Goal: Transaction & Acquisition: Obtain resource

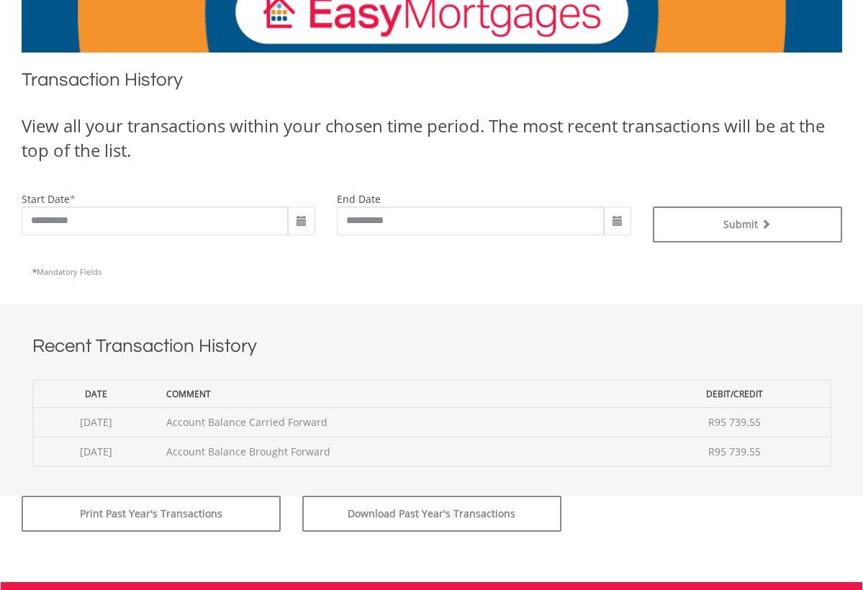
scroll to position [248, 0]
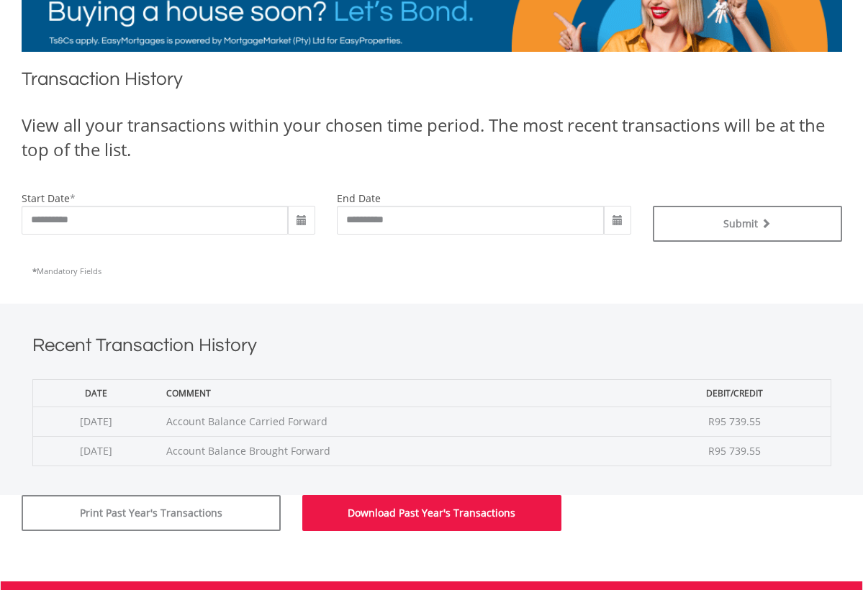
click at [460, 520] on button "Download Past Year's Transactions" at bounding box center [431, 513] width 259 height 36
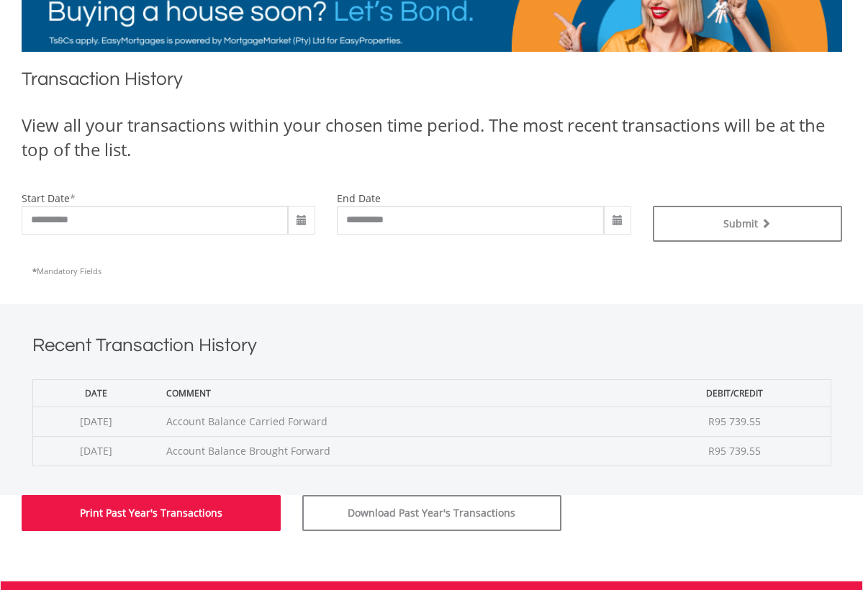
click at [152, 506] on button "Print Past Year's Transactions" at bounding box center [151, 513] width 259 height 36
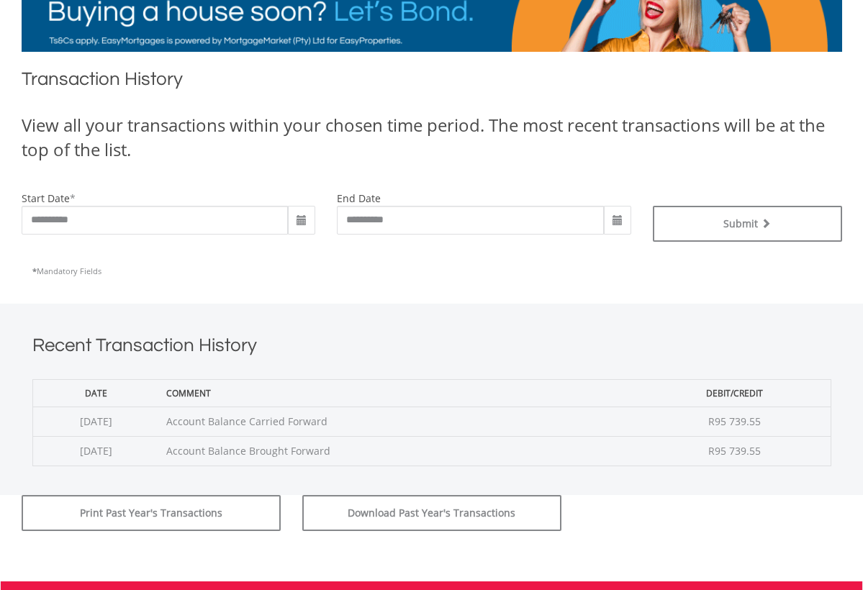
click at [302, 217] on span at bounding box center [302, 221] width 12 height 12
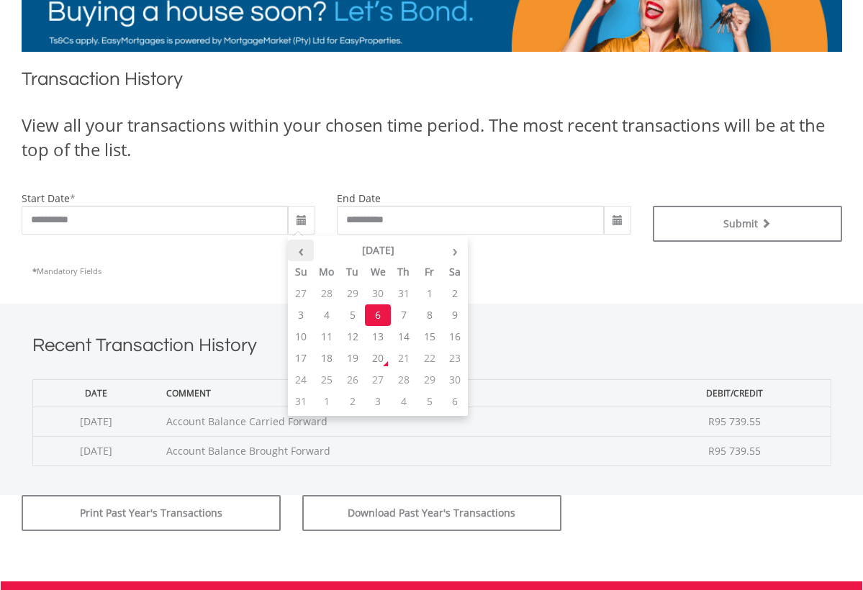
click at [302, 252] on th "‹" at bounding box center [301, 251] width 26 height 22
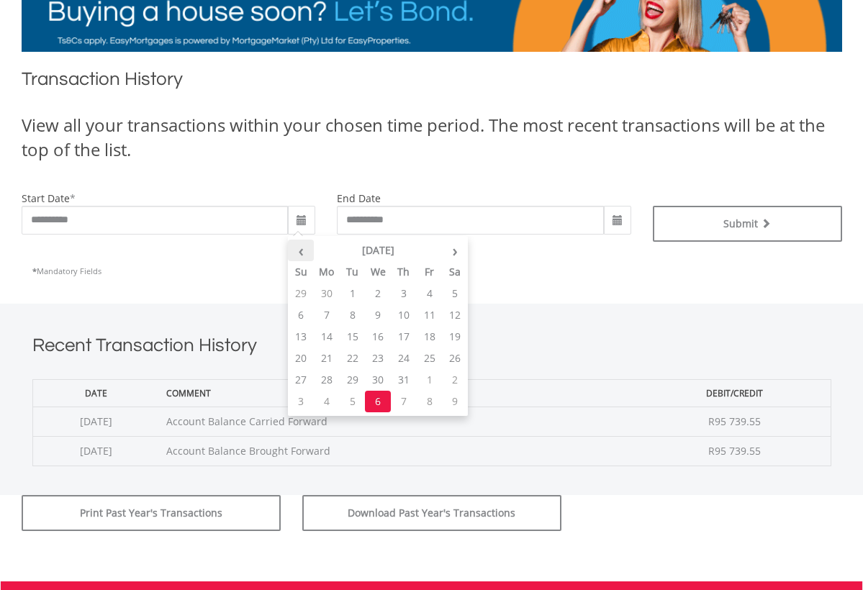
click at [302, 252] on th "‹" at bounding box center [301, 251] width 26 height 22
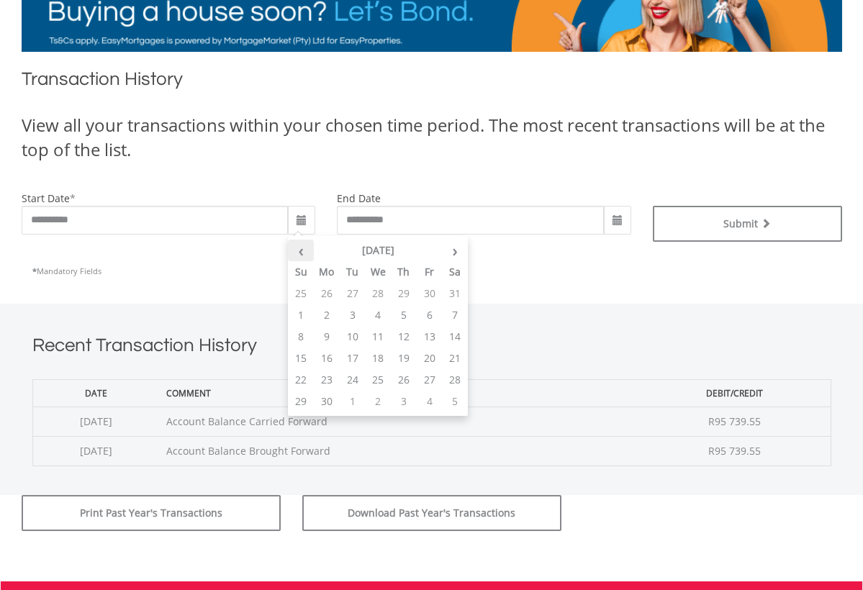
click at [302, 252] on th "‹" at bounding box center [301, 251] width 26 height 22
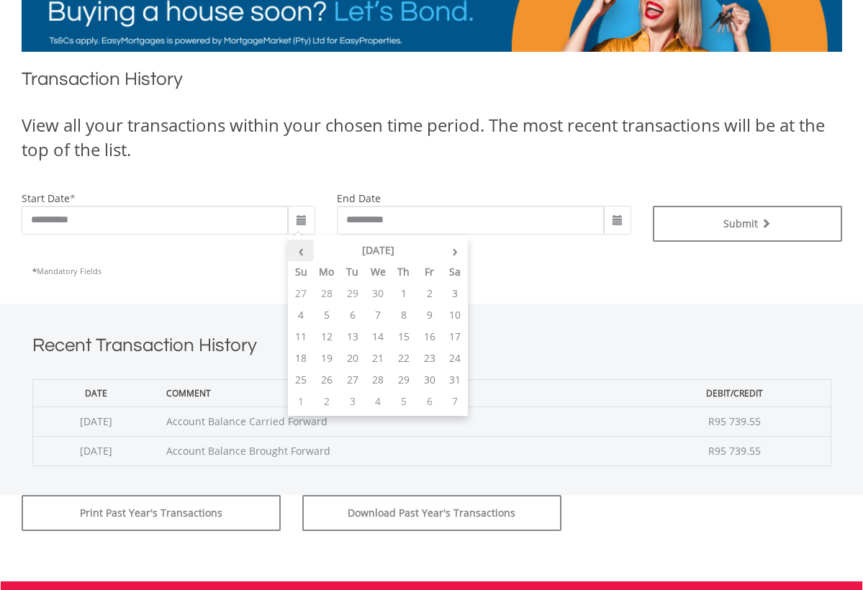
click at [302, 252] on th "‹" at bounding box center [301, 251] width 26 height 22
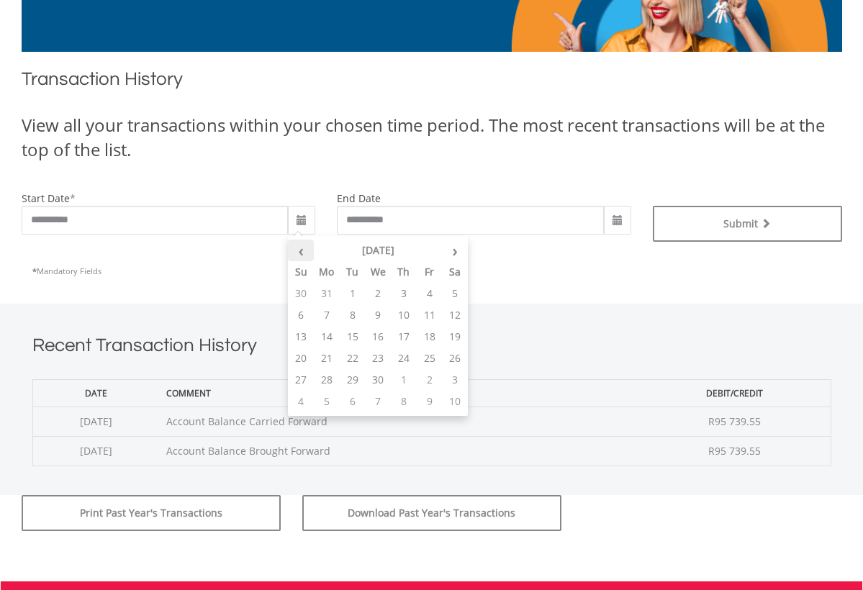
click at [302, 252] on th "‹" at bounding box center [301, 251] width 26 height 22
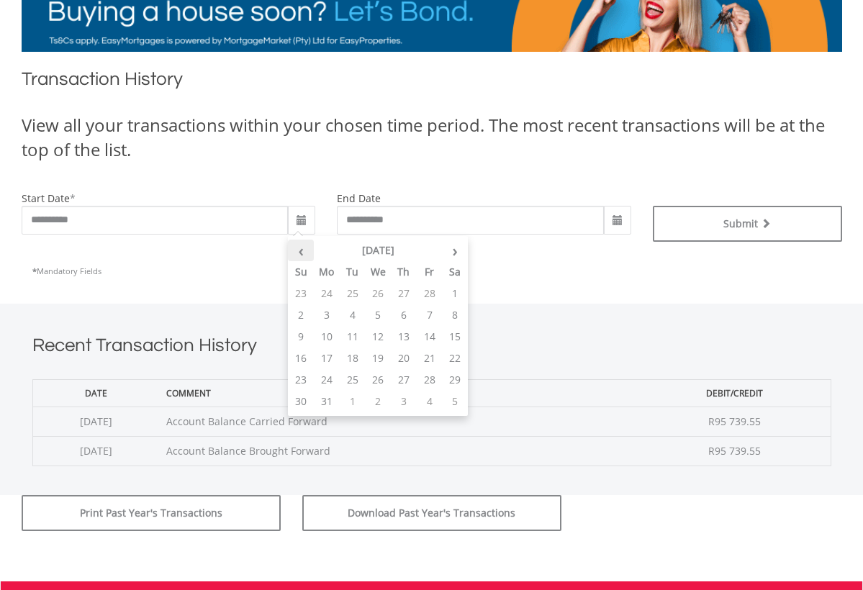
click at [302, 252] on th "‹" at bounding box center [301, 251] width 26 height 22
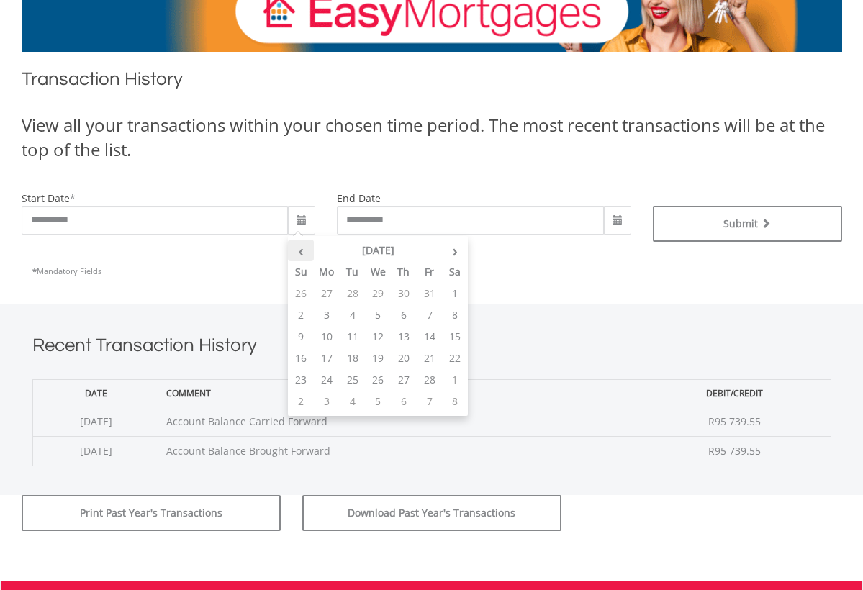
click at [302, 252] on th "‹" at bounding box center [301, 251] width 26 height 22
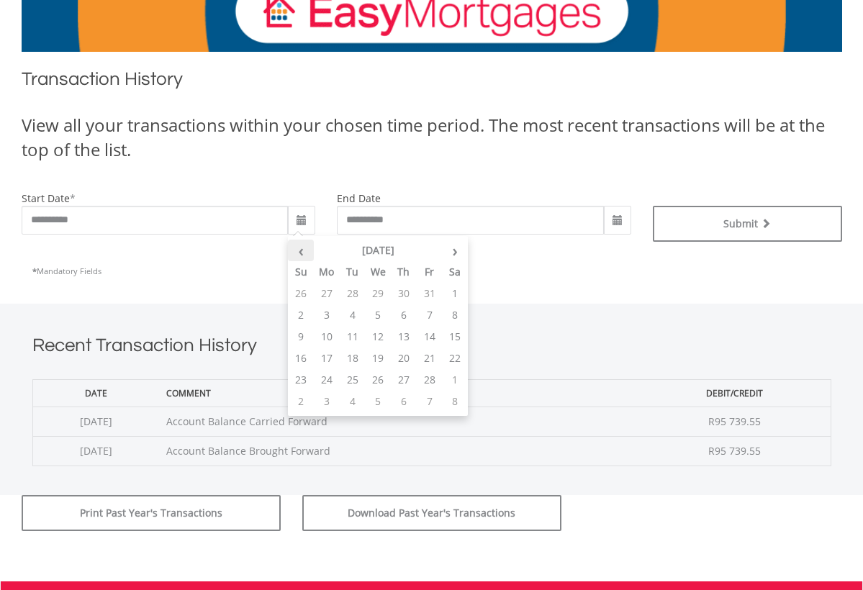
click at [302, 252] on th "‹" at bounding box center [301, 251] width 26 height 22
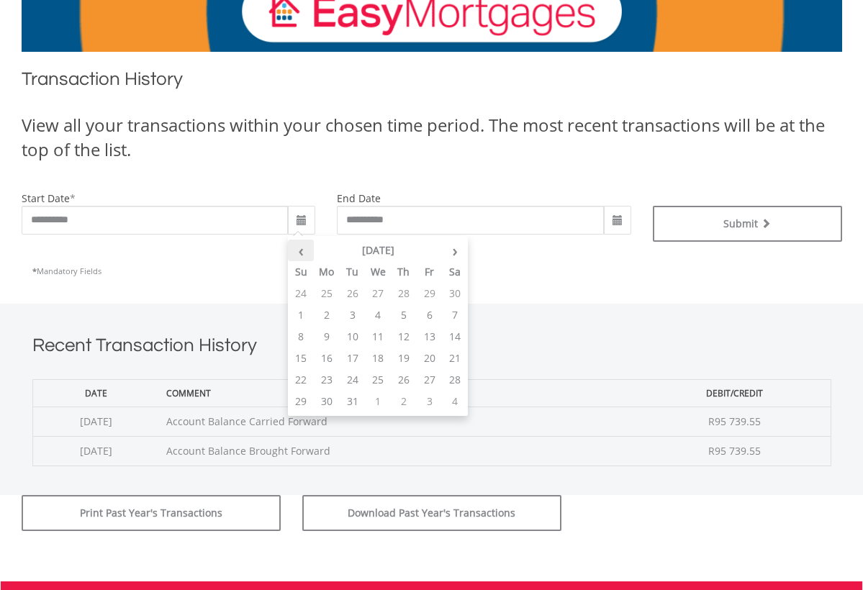
click at [302, 252] on th "‹" at bounding box center [301, 251] width 26 height 22
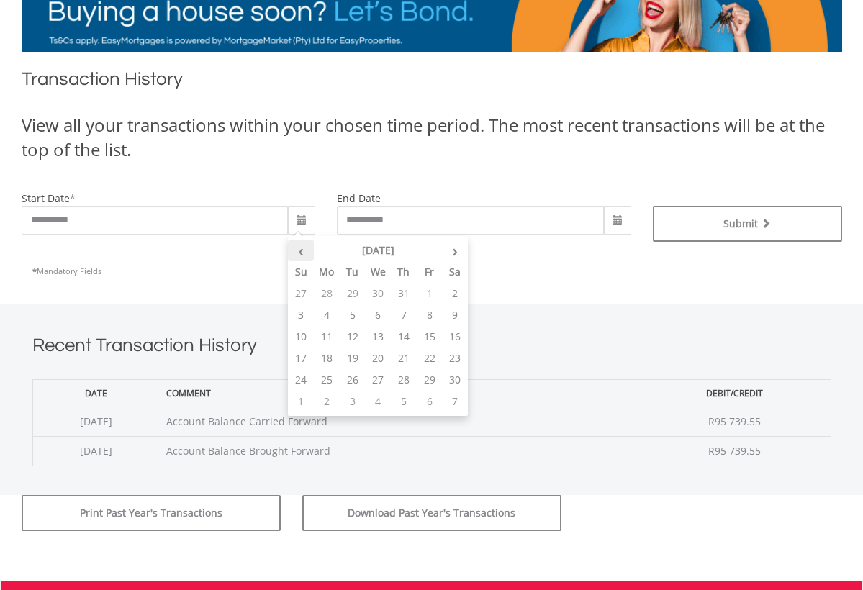
click at [302, 252] on th "‹" at bounding box center [301, 251] width 26 height 22
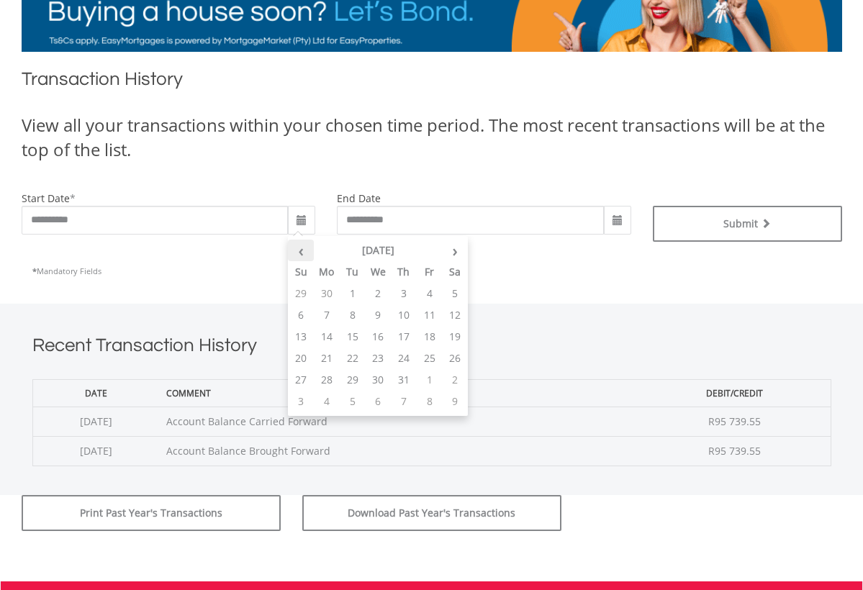
click at [302, 252] on th "‹" at bounding box center [301, 251] width 26 height 22
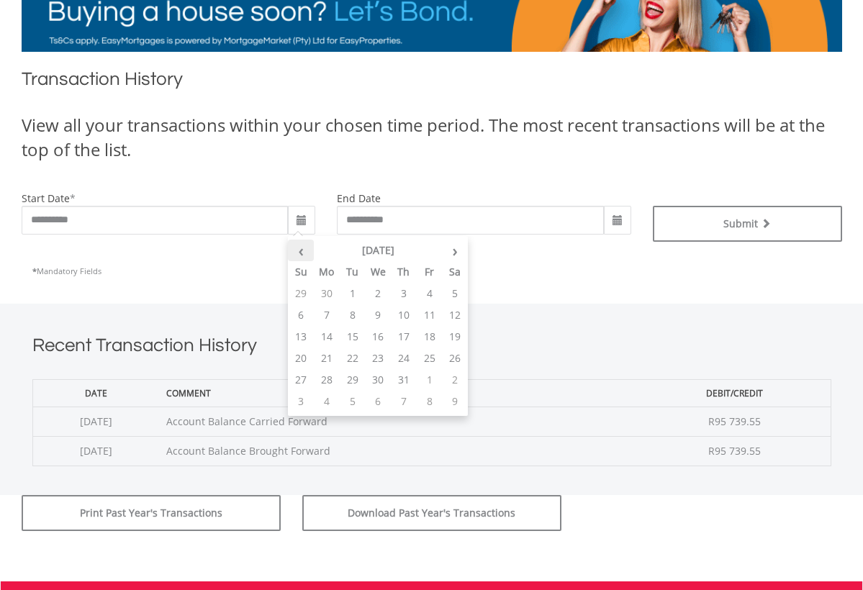
click at [302, 252] on th "‹" at bounding box center [301, 251] width 26 height 22
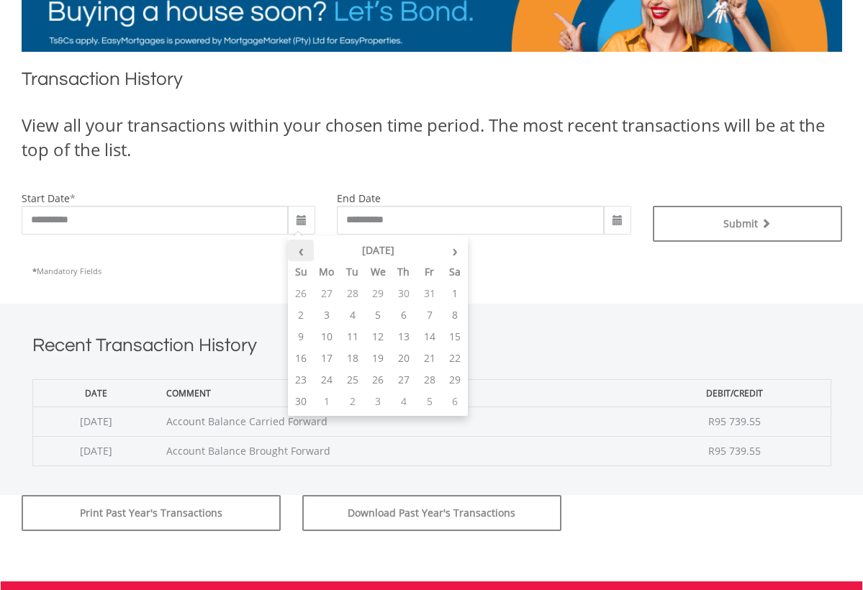
click at [302, 252] on th "‹" at bounding box center [301, 251] width 26 height 22
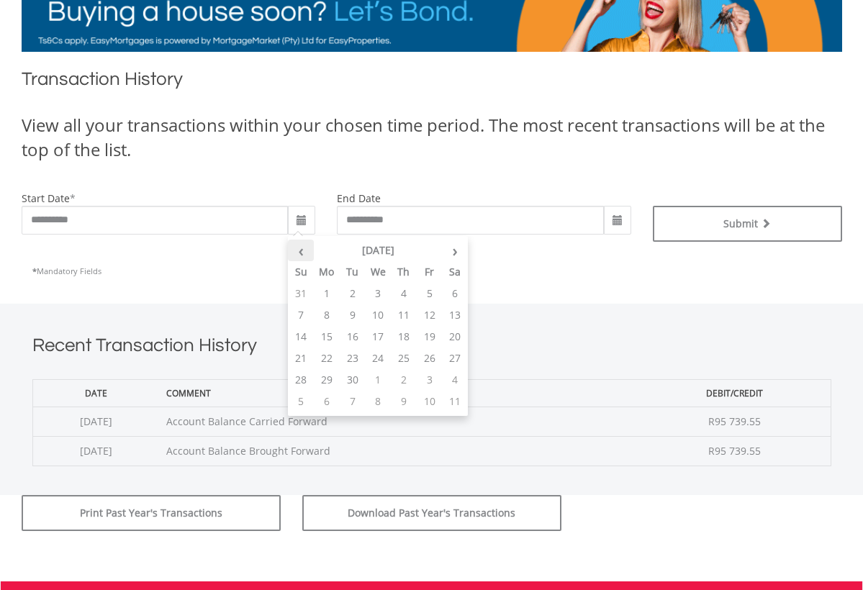
click at [302, 252] on th "‹" at bounding box center [301, 251] width 26 height 22
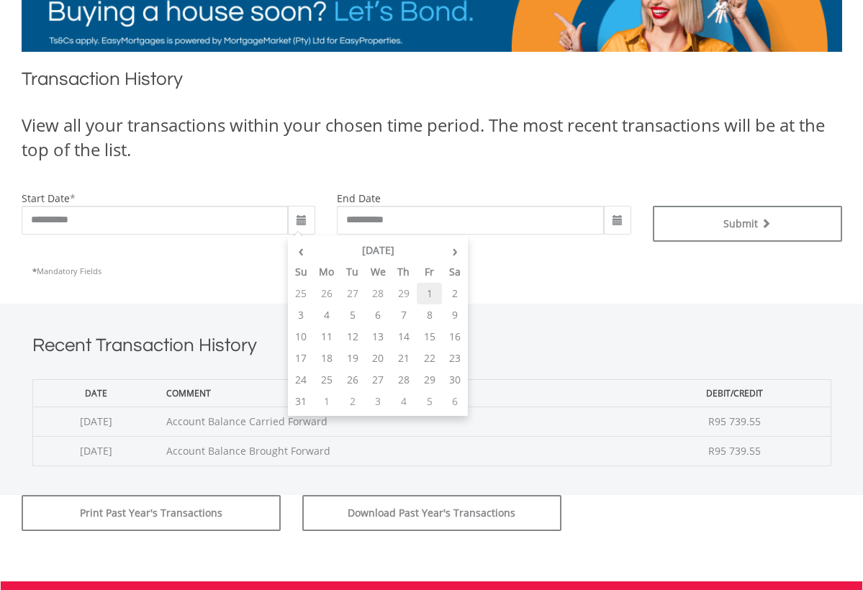
click at [429, 289] on td "1" at bounding box center [430, 294] width 26 height 22
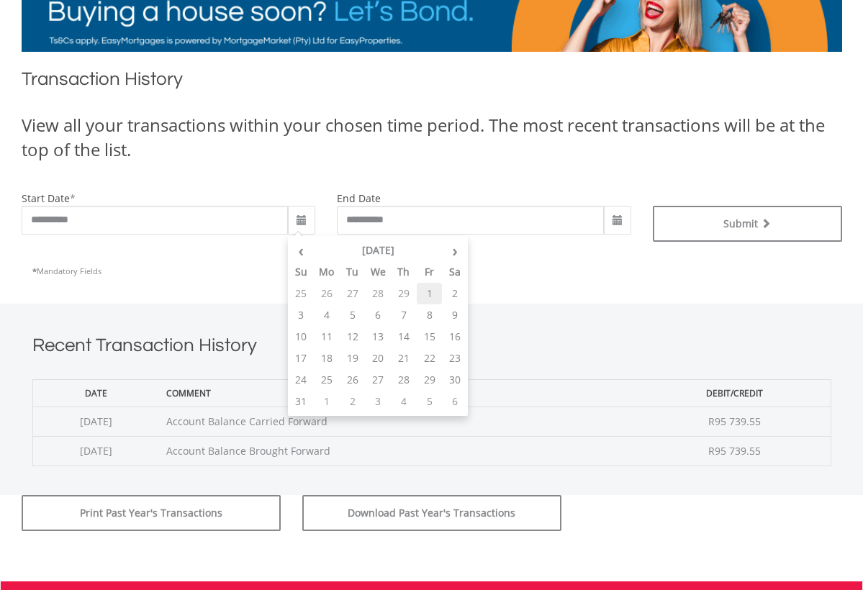
type input "**********"
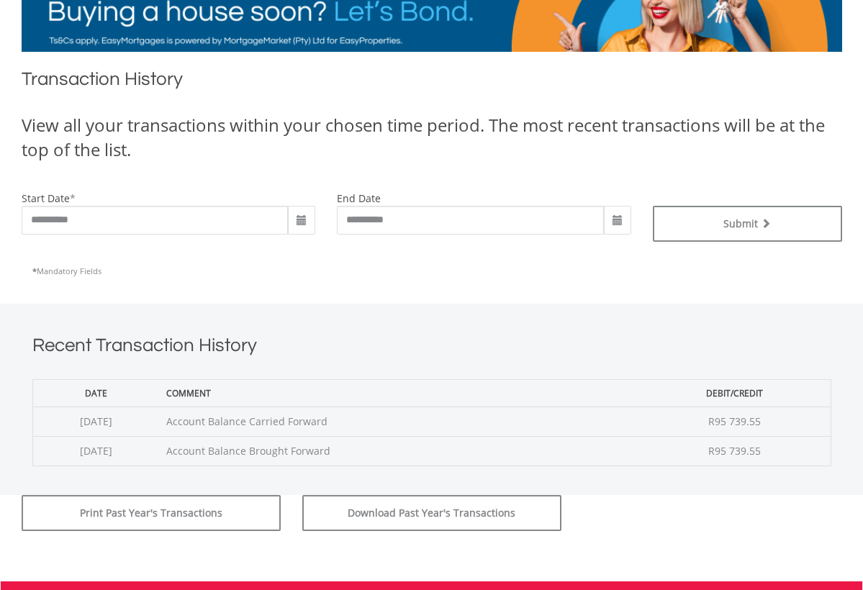
click at [617, 215] on span at bounding box center [618, 221] width 12 height 12
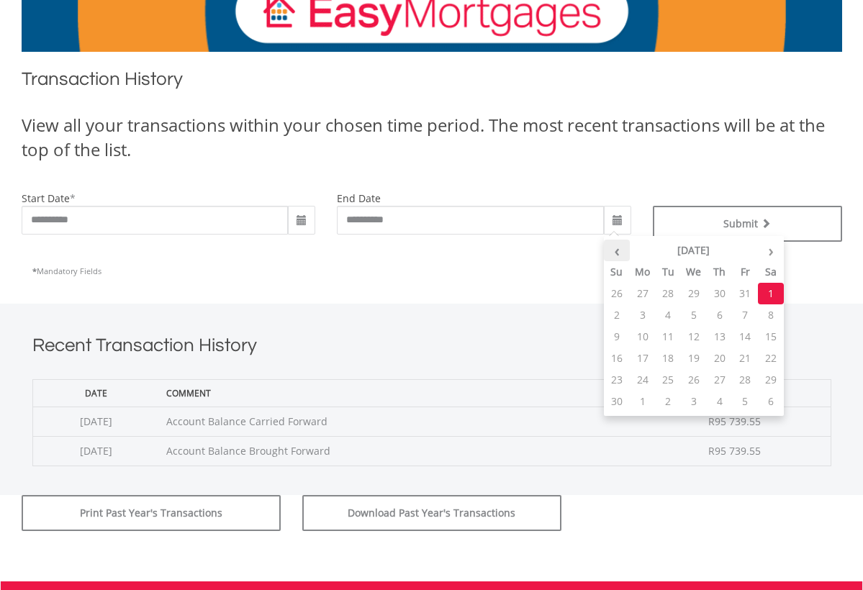
click at [615, 248] on th "‹" at bounding box center [617, 251] width 26 height 22
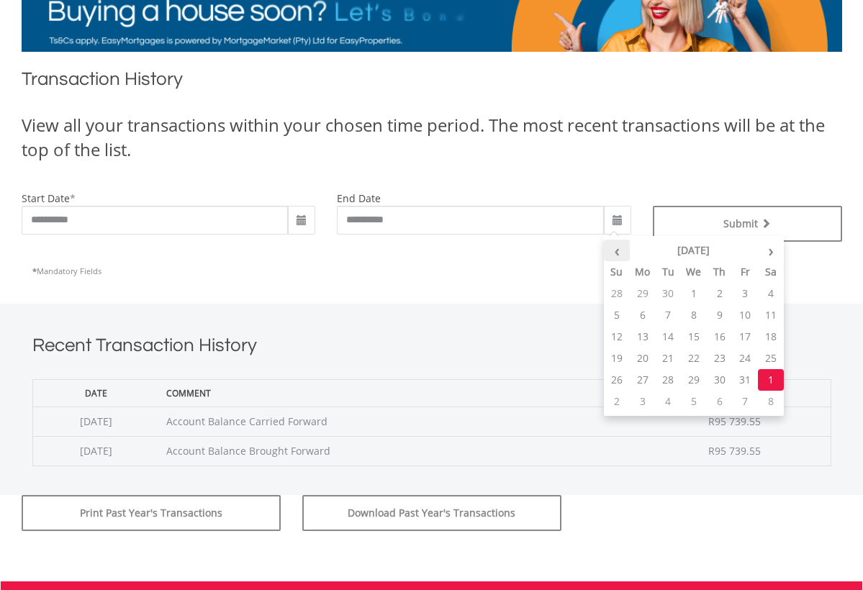
click at [615, 248] on th "‹" at bounding box center [617, 251] width 26 height 22
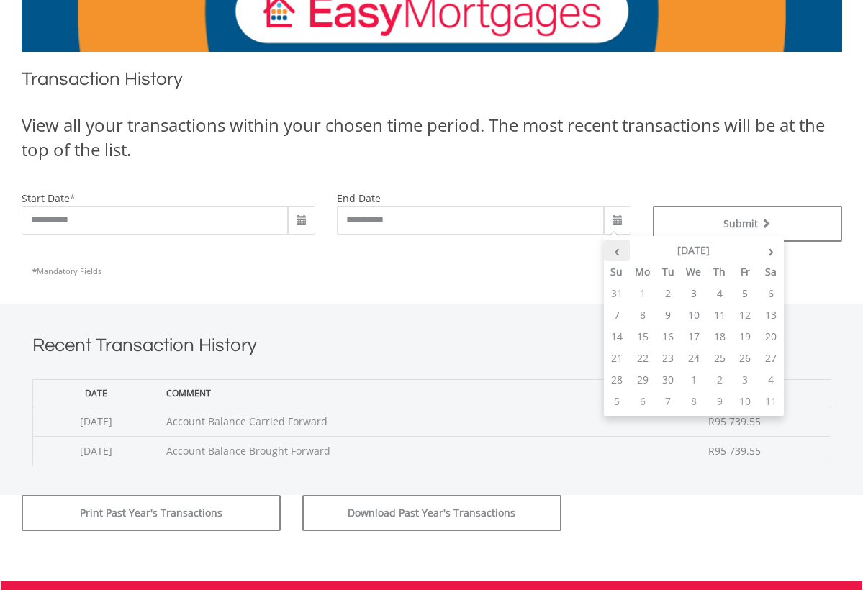
click at [615, 248] on th "‹" at bounding box center [617, 251] width 26 height 22
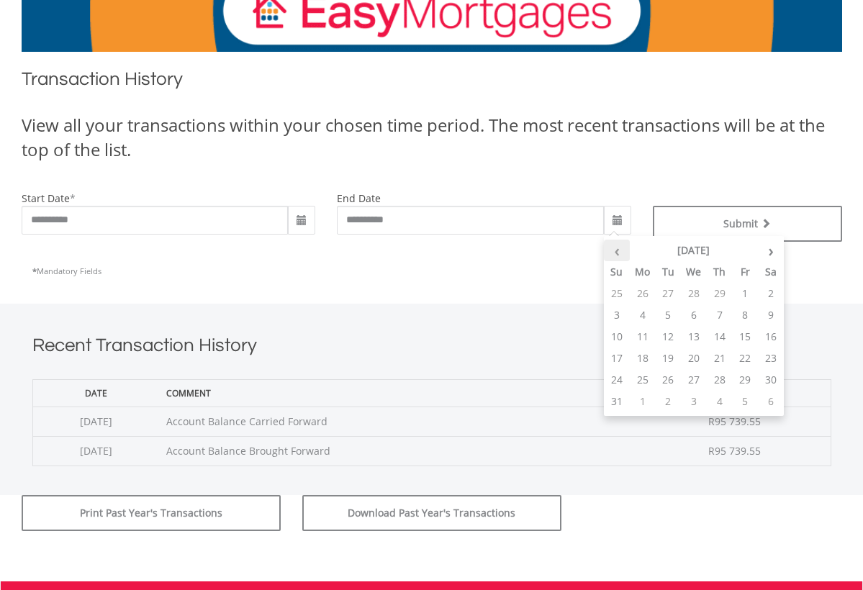
click at [615, 248] on th "‹" at bounding box center [617, 251] width 26 height 22
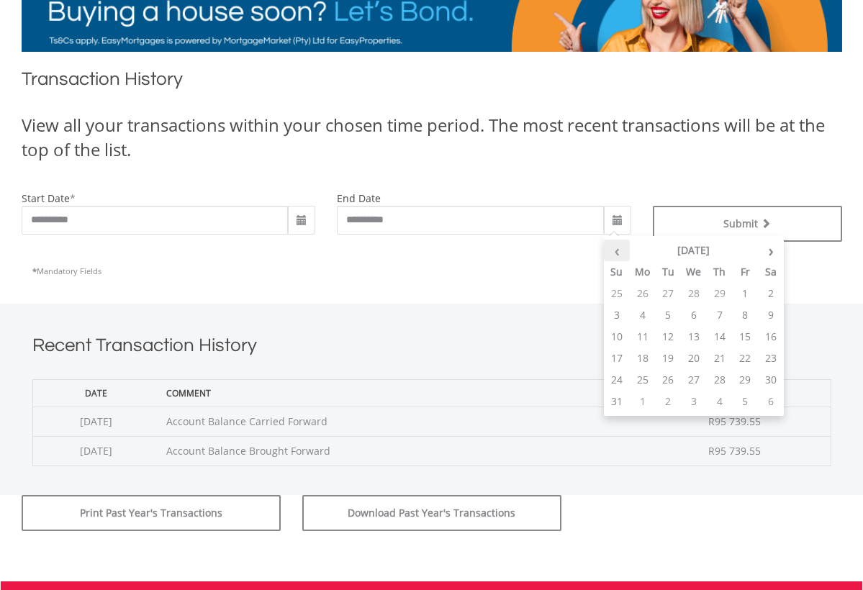
click at [615, 246] on th "‹" at bounding box center [617, 251] width 26 height 22
click at [722, 289] on td "29" at bounding box center [720, 294] width 26 height 22
click at [718, 291] on td "29" at bounding box center [720, 294] width 26 height 22
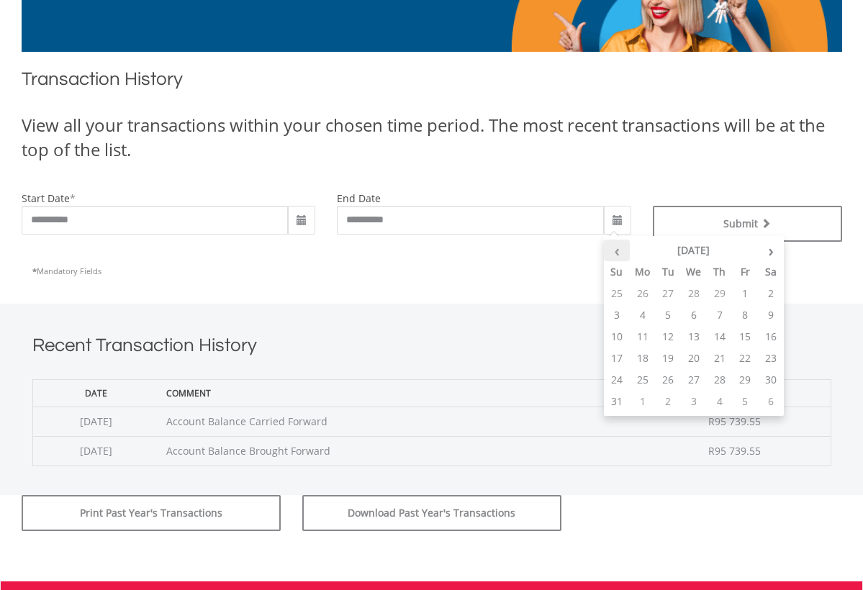
click at [606, 256] on th "‹" at bounding box center [617, 251] width 26 height 22
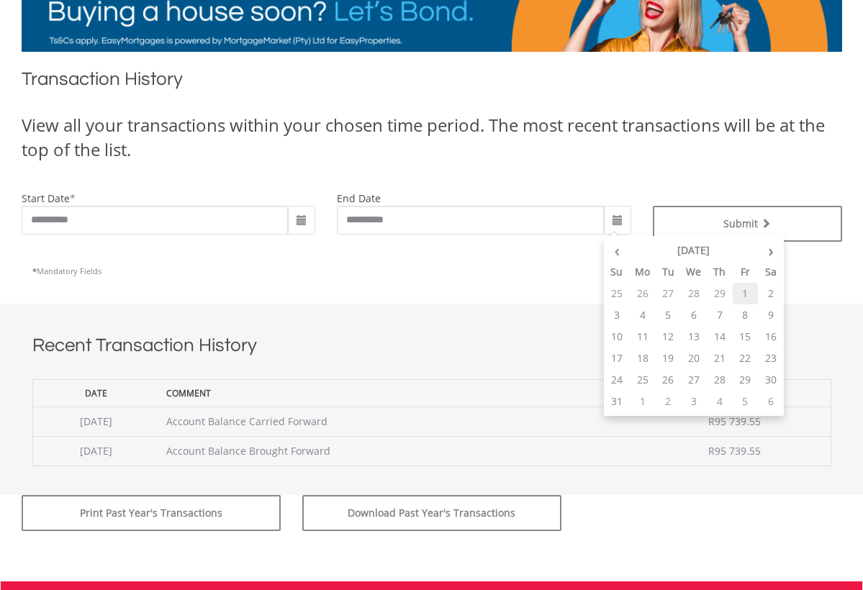
click at [737, 291] on td "1" at bounding box center [746, 294] width 26 height 22
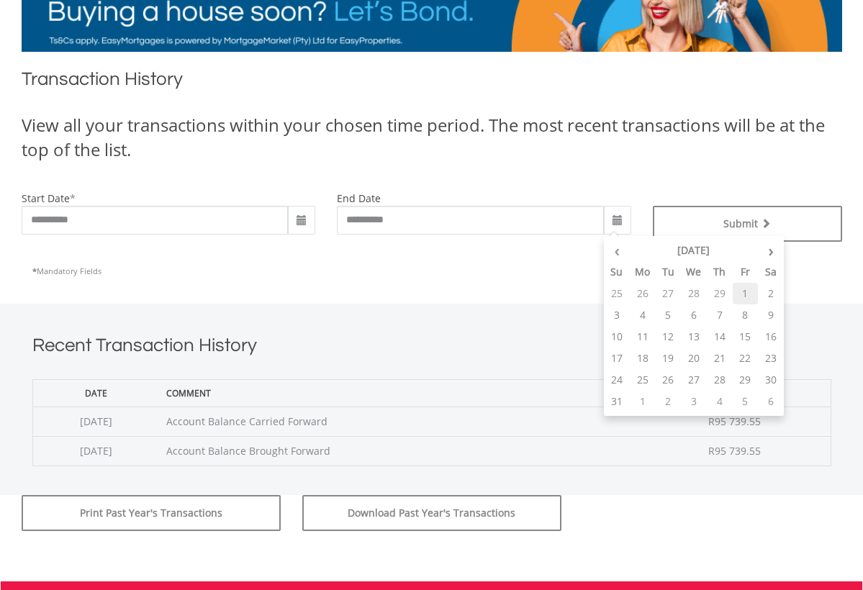
type input "**********"
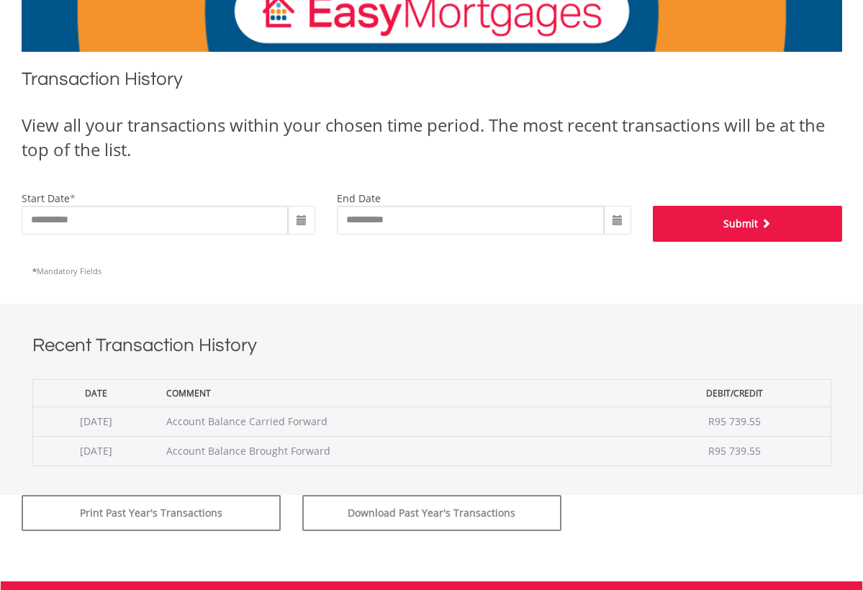
click at [738, 221] on button "Submit" at bounding box center [747, 224] width 189 height 36
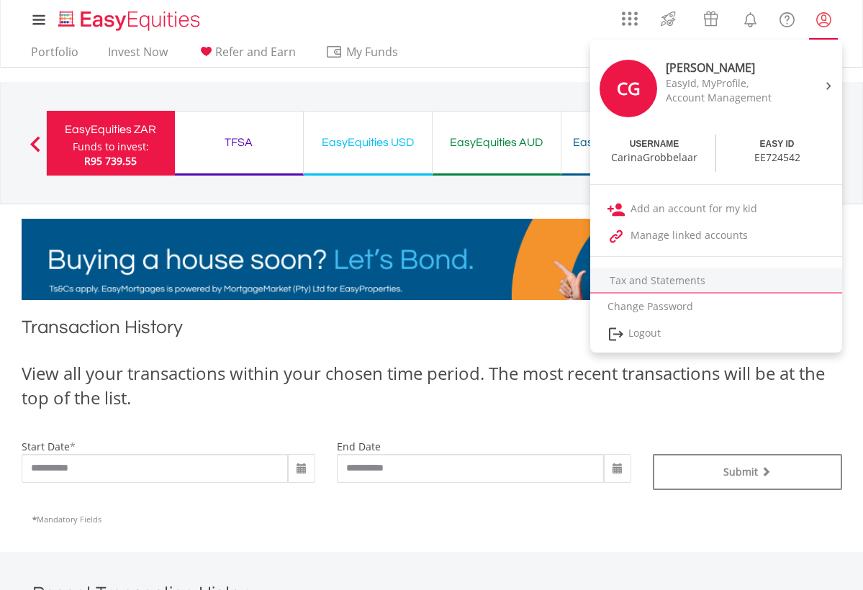
click at [685, 284] on link "Tax and Statements" at bounding box center [716, 281] width 252 height 26
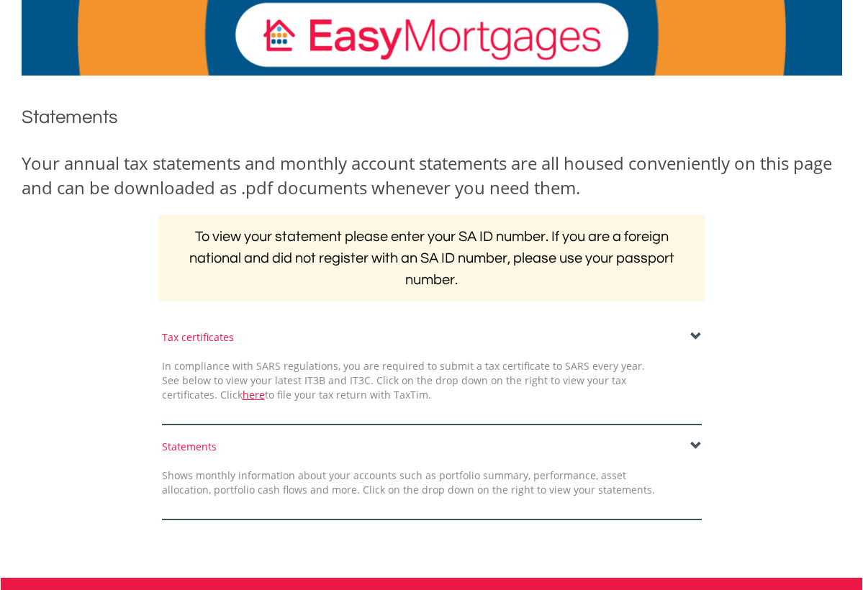
scroll to position [89, 0]
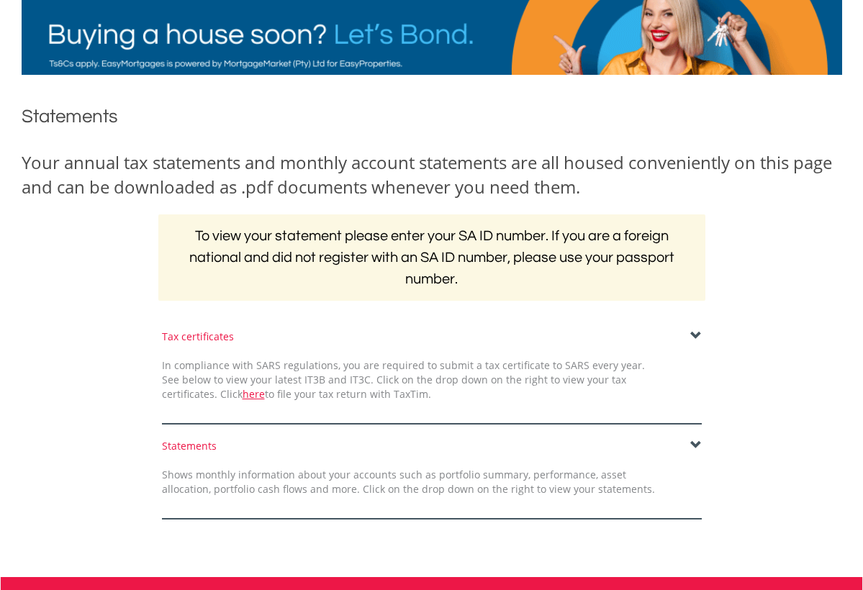
click at [691, 332] on span at bounding box center [696, 336] width 12 height 12
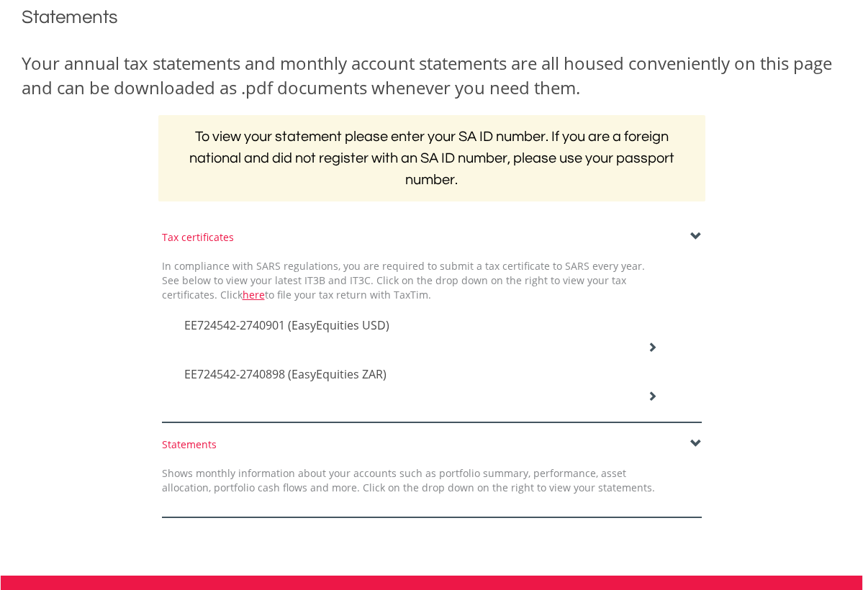
scroll to position [189, 0]
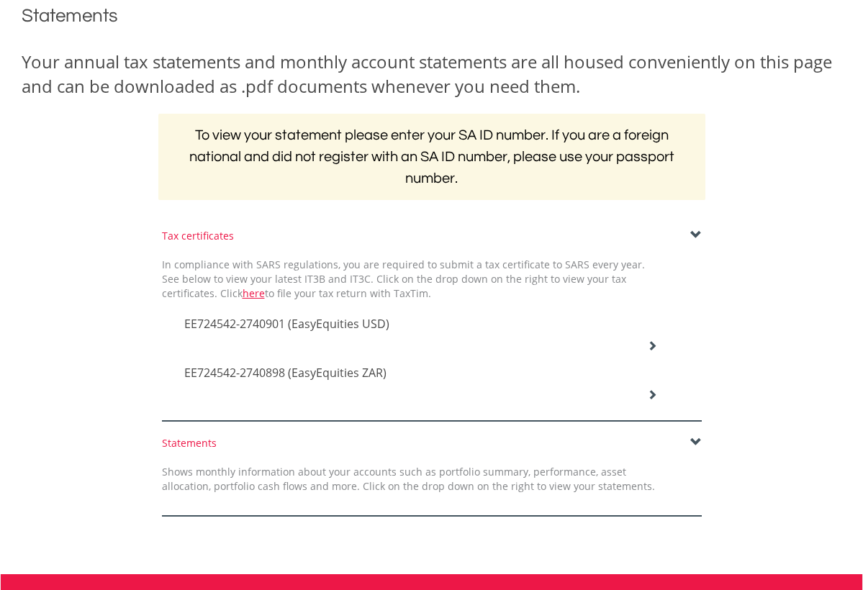
click at [695, 442] on span at bounding box center [696, 443] width 12 height 12
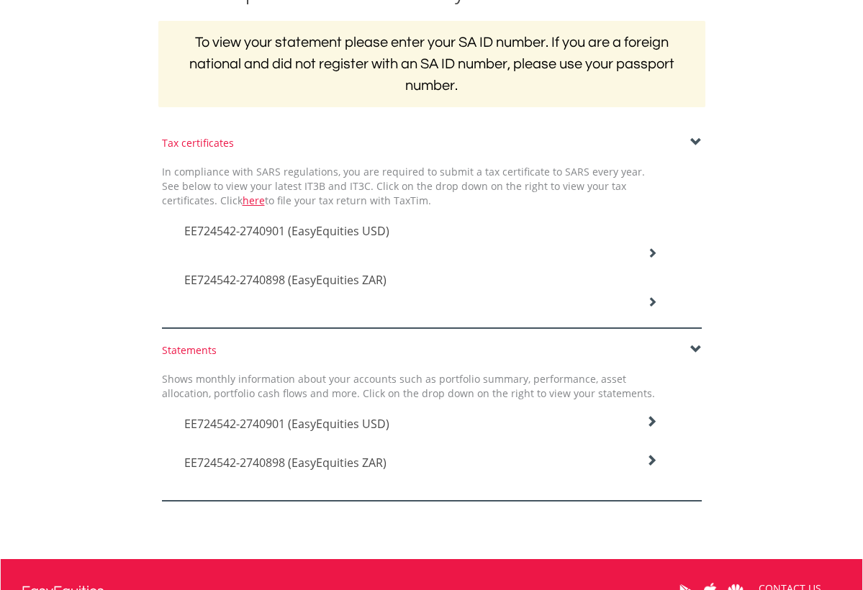
scroll to position [270, 0]
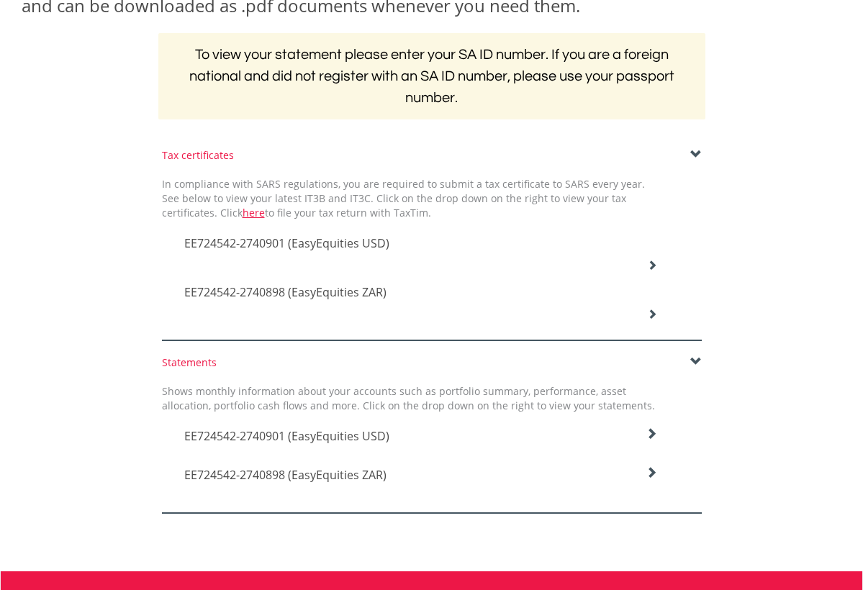
click at [651, 265] on icon at bounding box center [652, 265] width 10 height 10
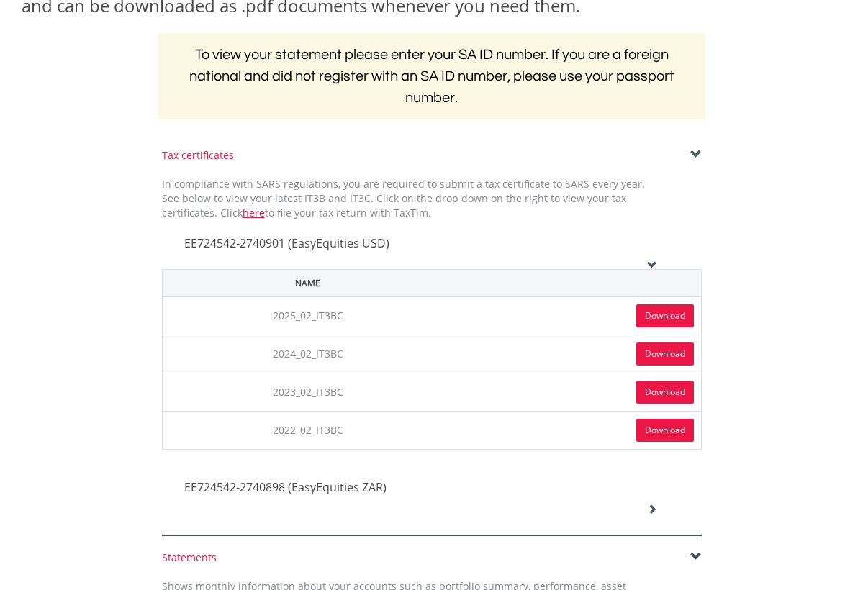
click at [662, 351] on link "Download" at bounding box center [665, 354] width 58 height 23
click at [669, 310] on link "Download" at bounding box center [665, 315] width 58 height 23
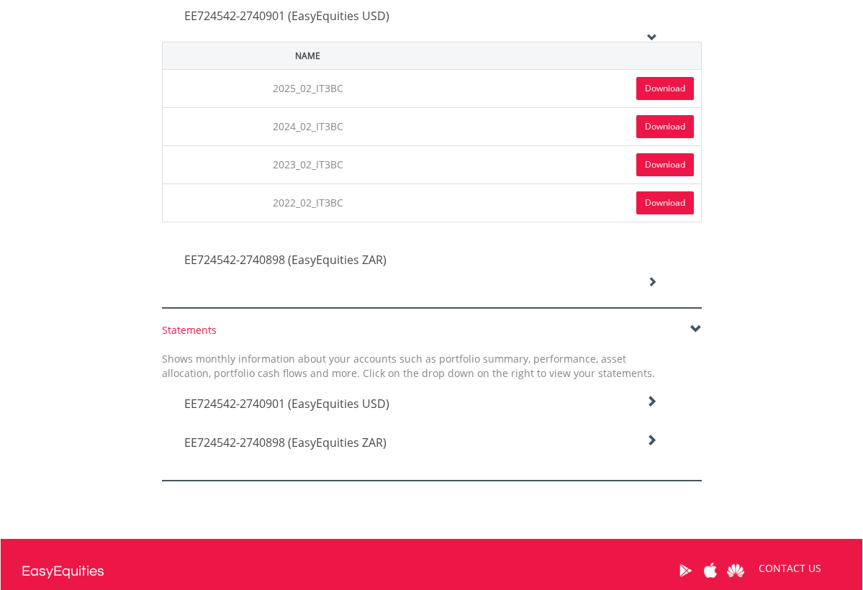
scroll to position [513, 0]
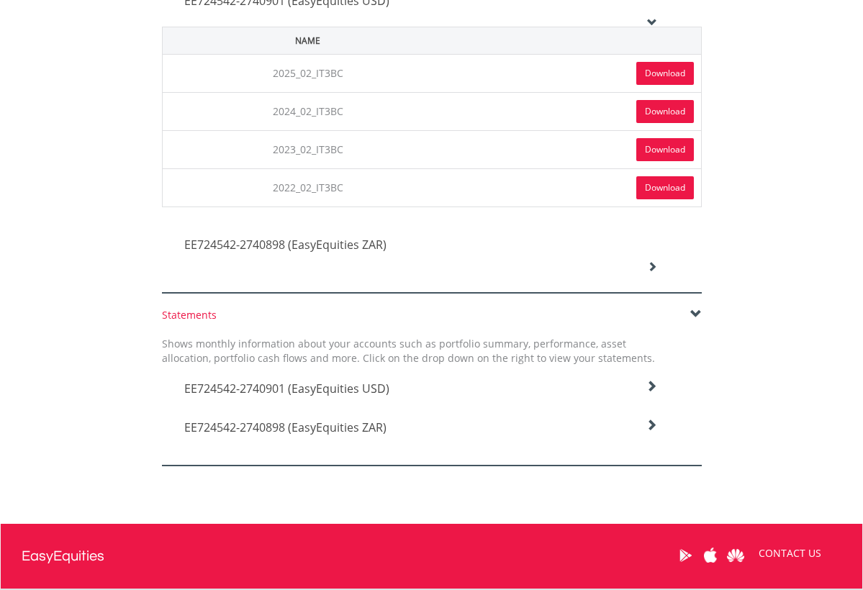
click at [646, 384] on icon at bounding box center [652, 387] width 12 height 12
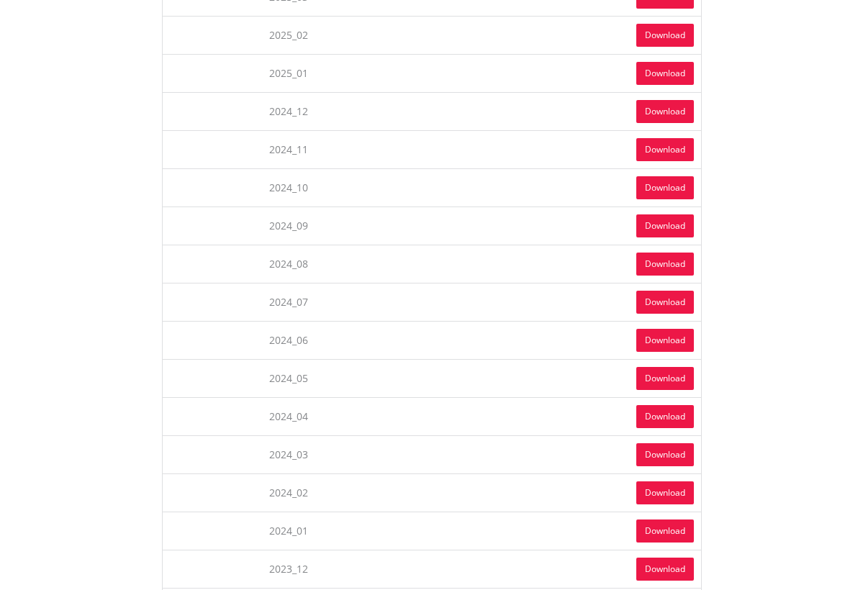
scroll to position [1133, 0]
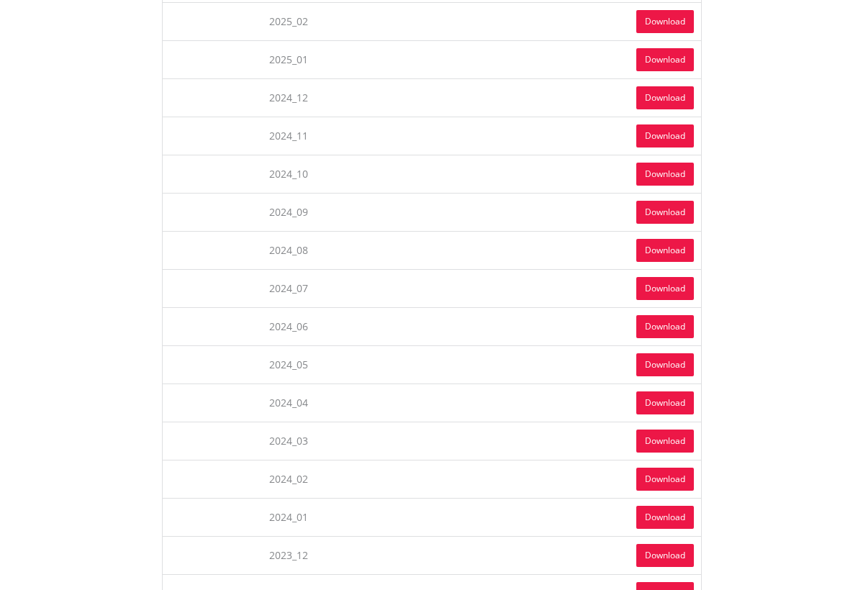
click at [650, 481] on link "Download" at bounding box center [665, 479] width 58 height 23
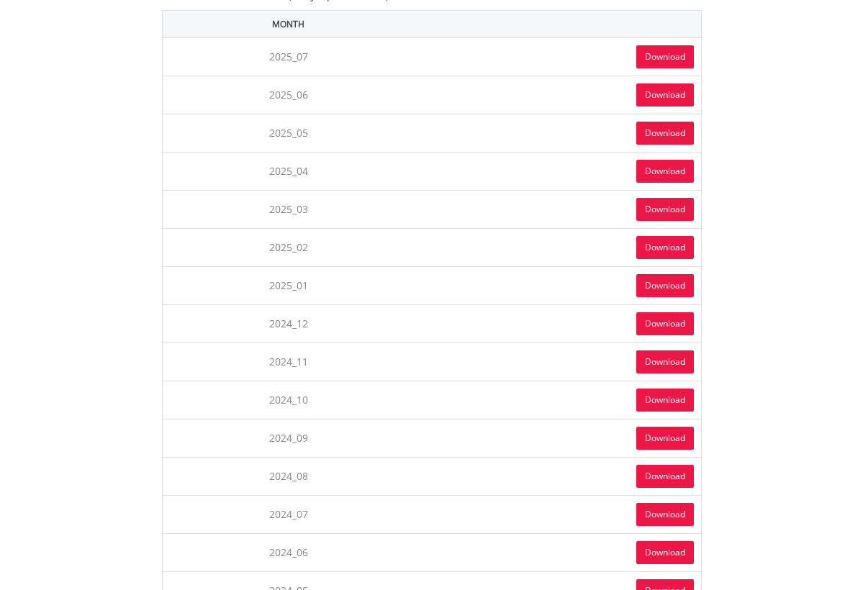
scroll to position [892, 0]
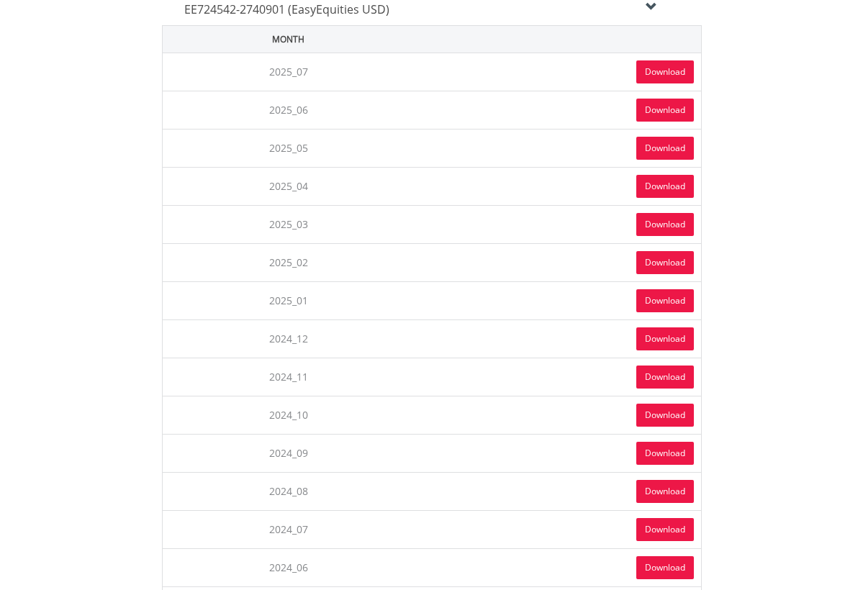
click at [666, 263] on link "Download" at bounding box center [665, 262] width 58 height 23
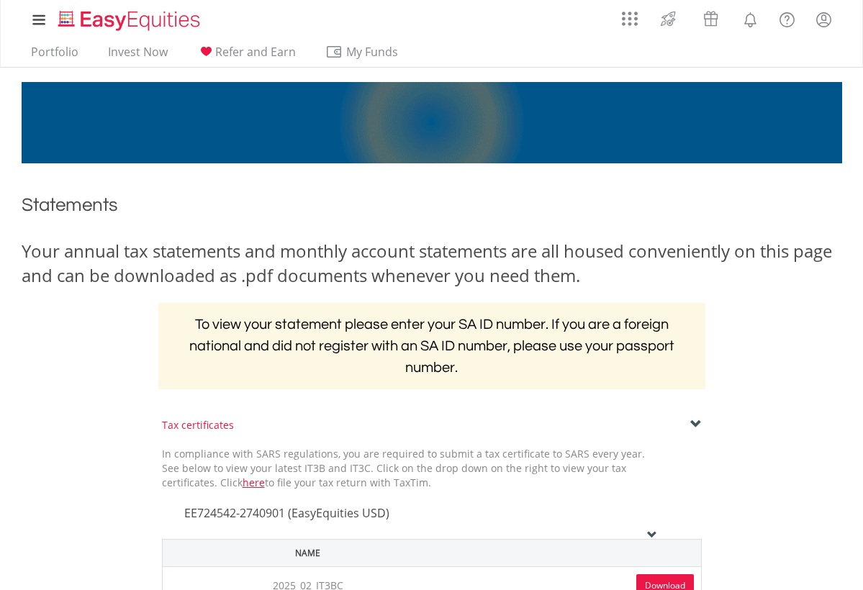
scroll to position [0, 0]
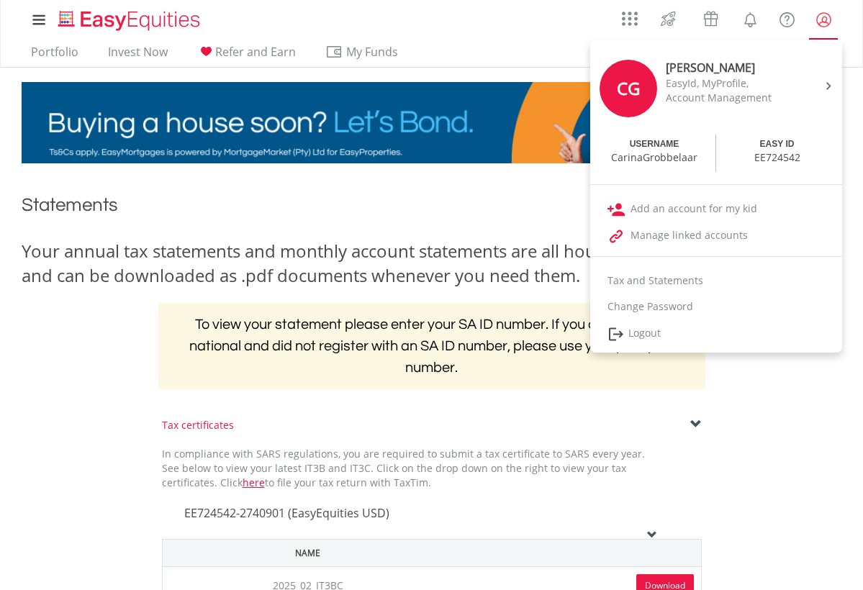
click at [824, 12] on lord-icon "My Profile" at bounding box center [824, 20] width 18 height 18
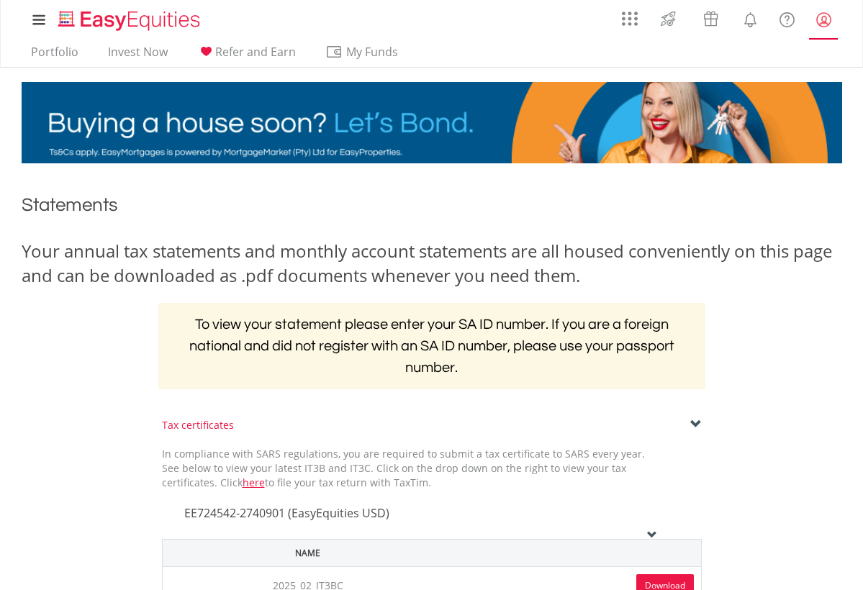
click at [824, 12] on lord-icon "My Profile" at bounding box center [824, 20] width 18 height 18
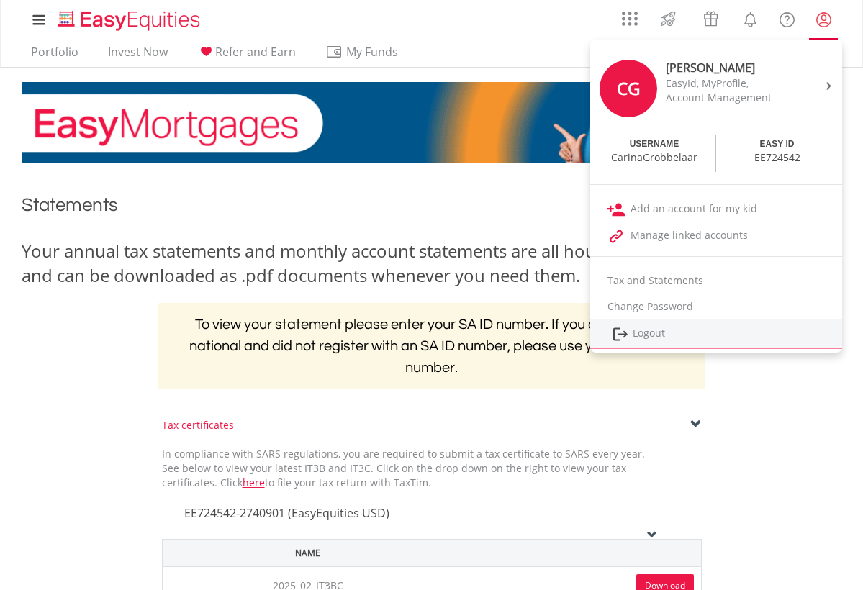
click at [671, 335] on link "Logout" at bounding box center [716, 335] width 252 height 30
